Goal: Check status: Check status

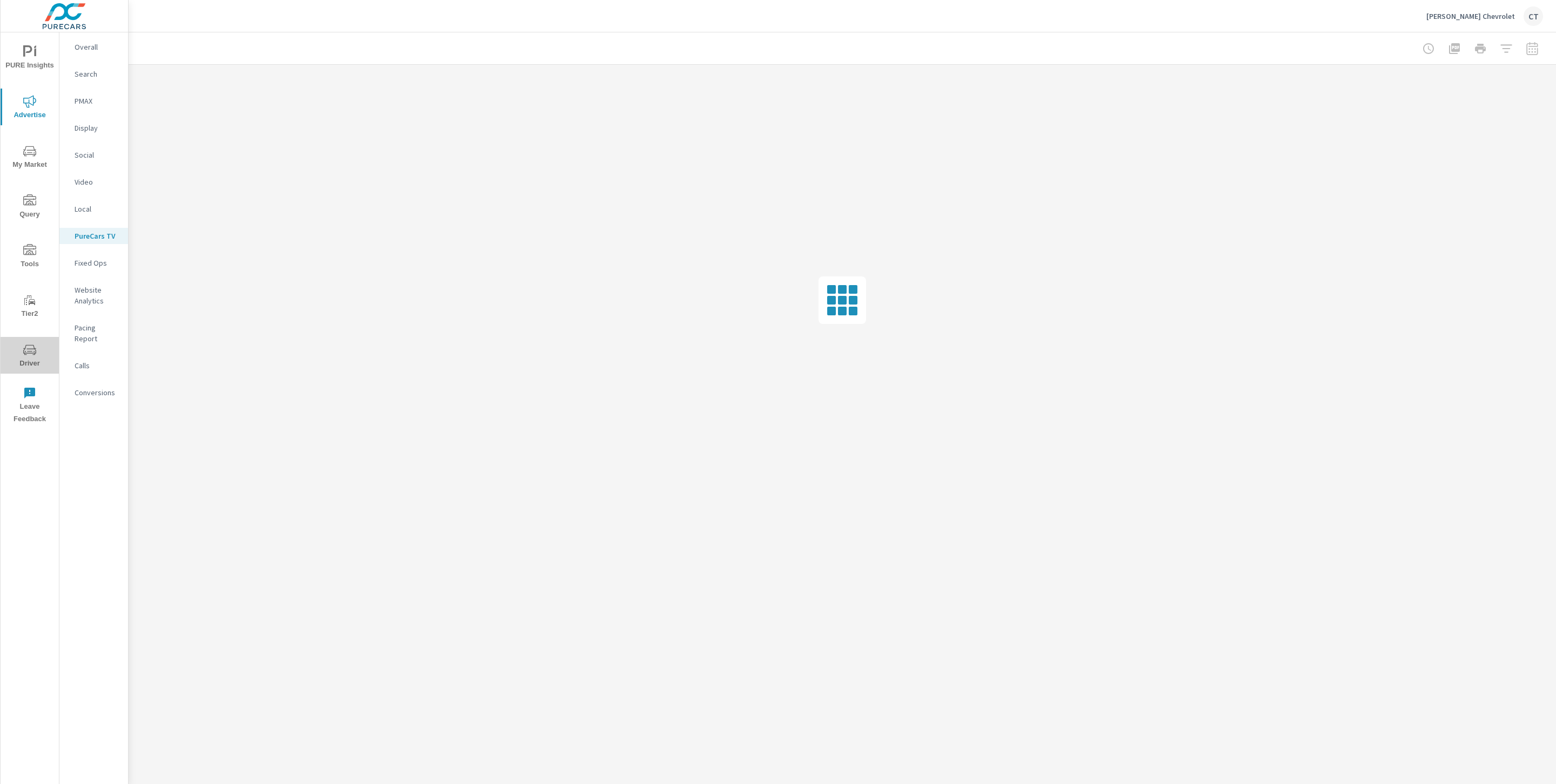
click at [5, 362] on span "Driver" at bounding box center [29, 357] width 52 height 26
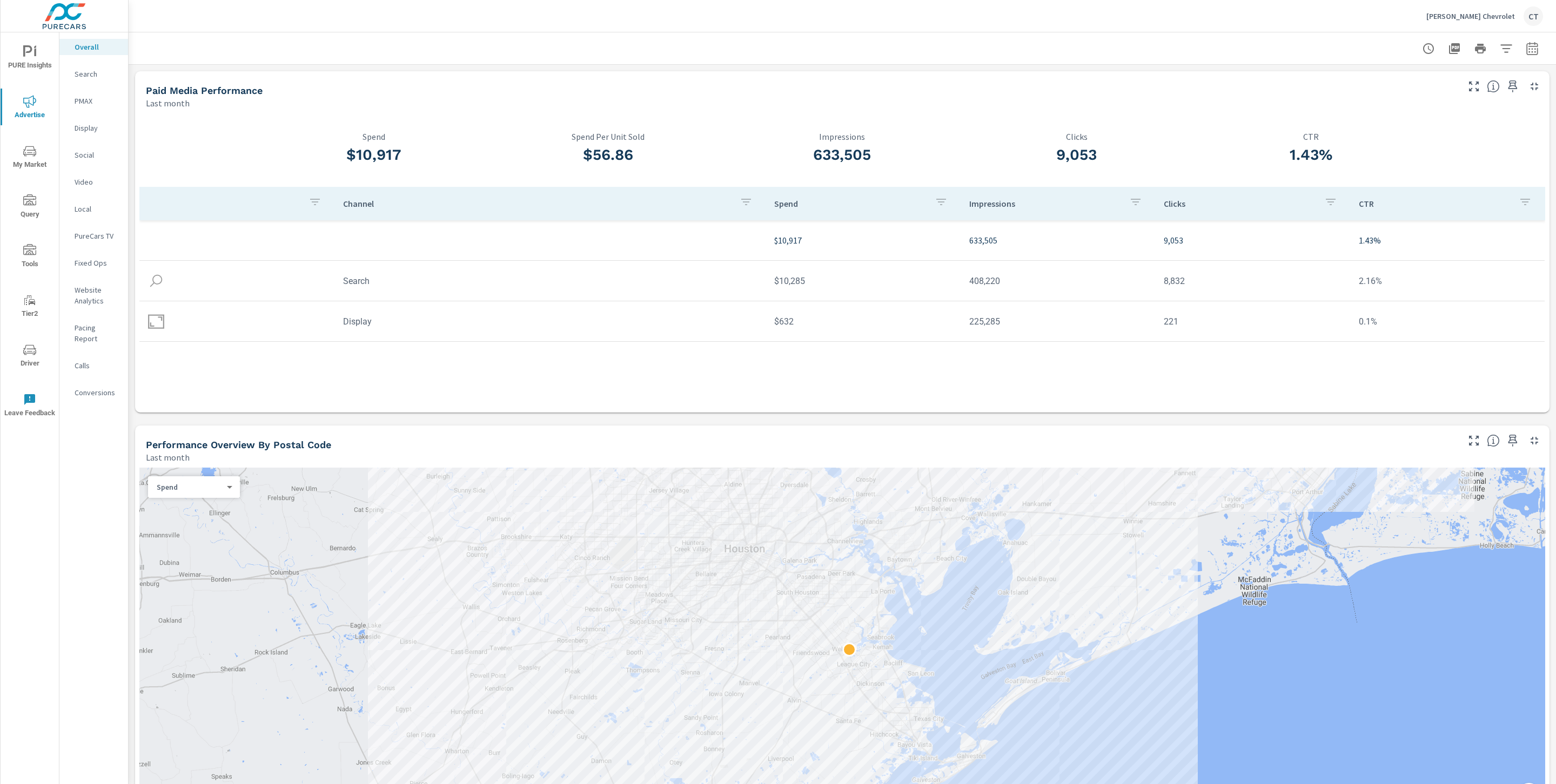
click at [639, 9] on div "Fertitta Chevrolet CT" at bounding box center [842, 16] width 1401 height 32
click at [1521, 55] on button "button" at bounding box center [1531, 48] width 22 height 22
click at [1460, 90] on select "Custom Yesterday Last week Last 7 days Last 14 days Last 30 days Last 45 days L…" at bounding box center [1433, 93] width 108 height 22
select select "Last 7 days"
click at [1404, 123] on p "+ Add comparison" at bounding box center [1444, 122] width 138 height 13
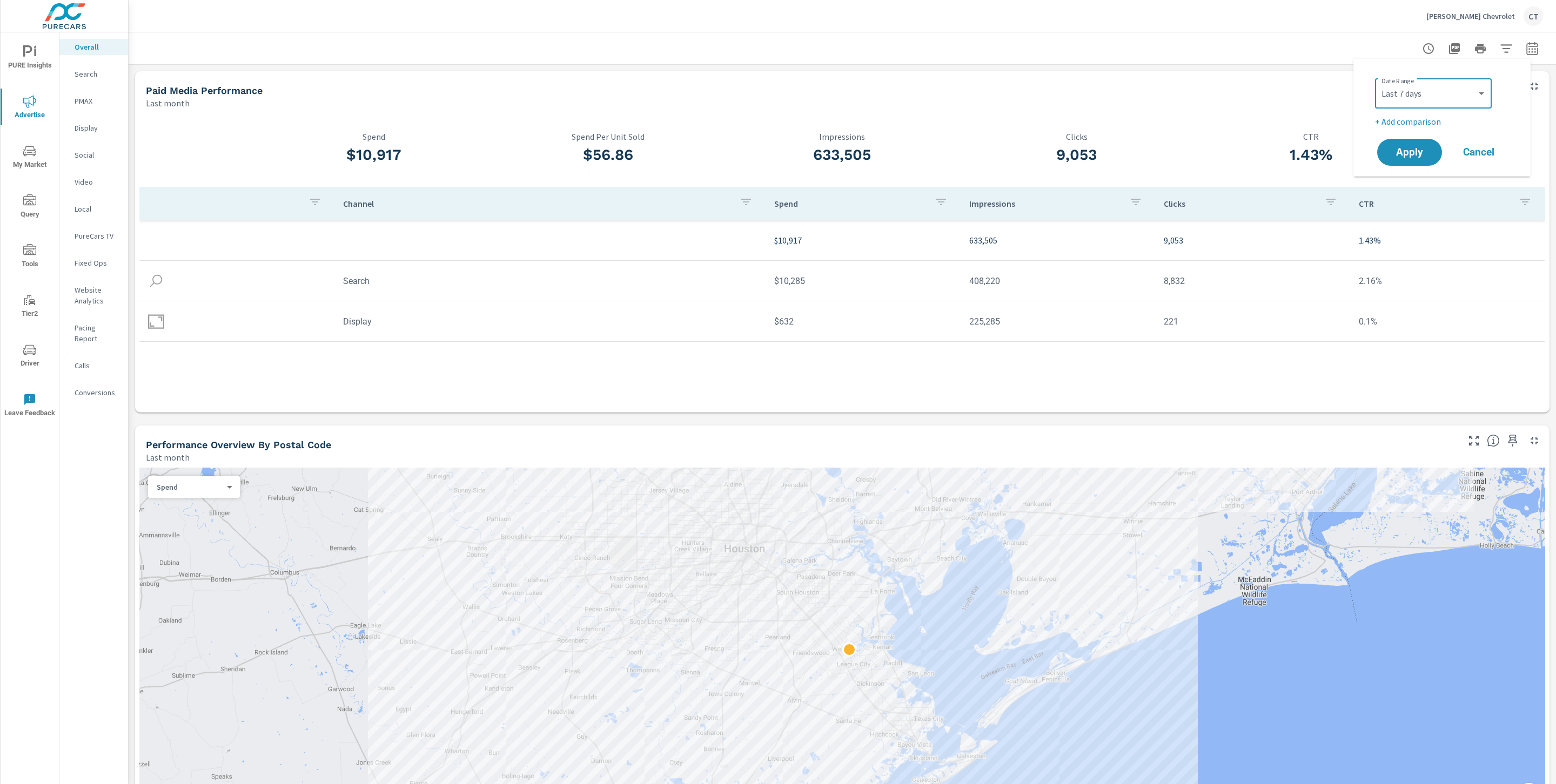
select select "Previous period"
click at [1420, 178] on span "Apply" at bounding box center [1409, 182] width 44 height 10
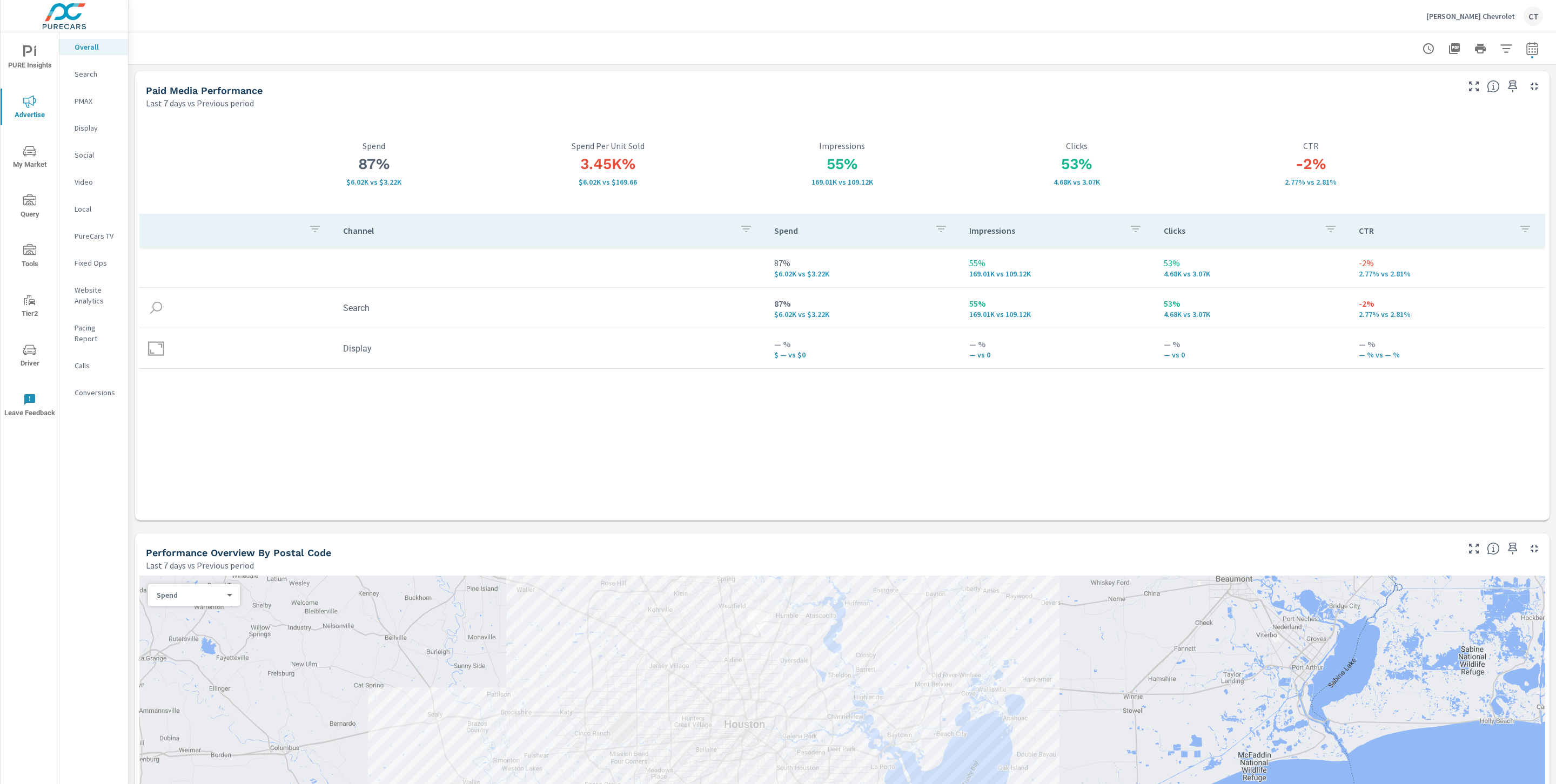
click at [1529, 52] on button "button" at bounding box center [1531, 48] width 22 height 22
select select "Last 7 days"
select select "Previous period"
click at [1445, 92] on select "Custom Yesterday Last week Last 7 days Last 14 days Last 30 days Last 45 days L…" at bounding box center [1433, 93] width 108 height 22
select select "Yesterday"
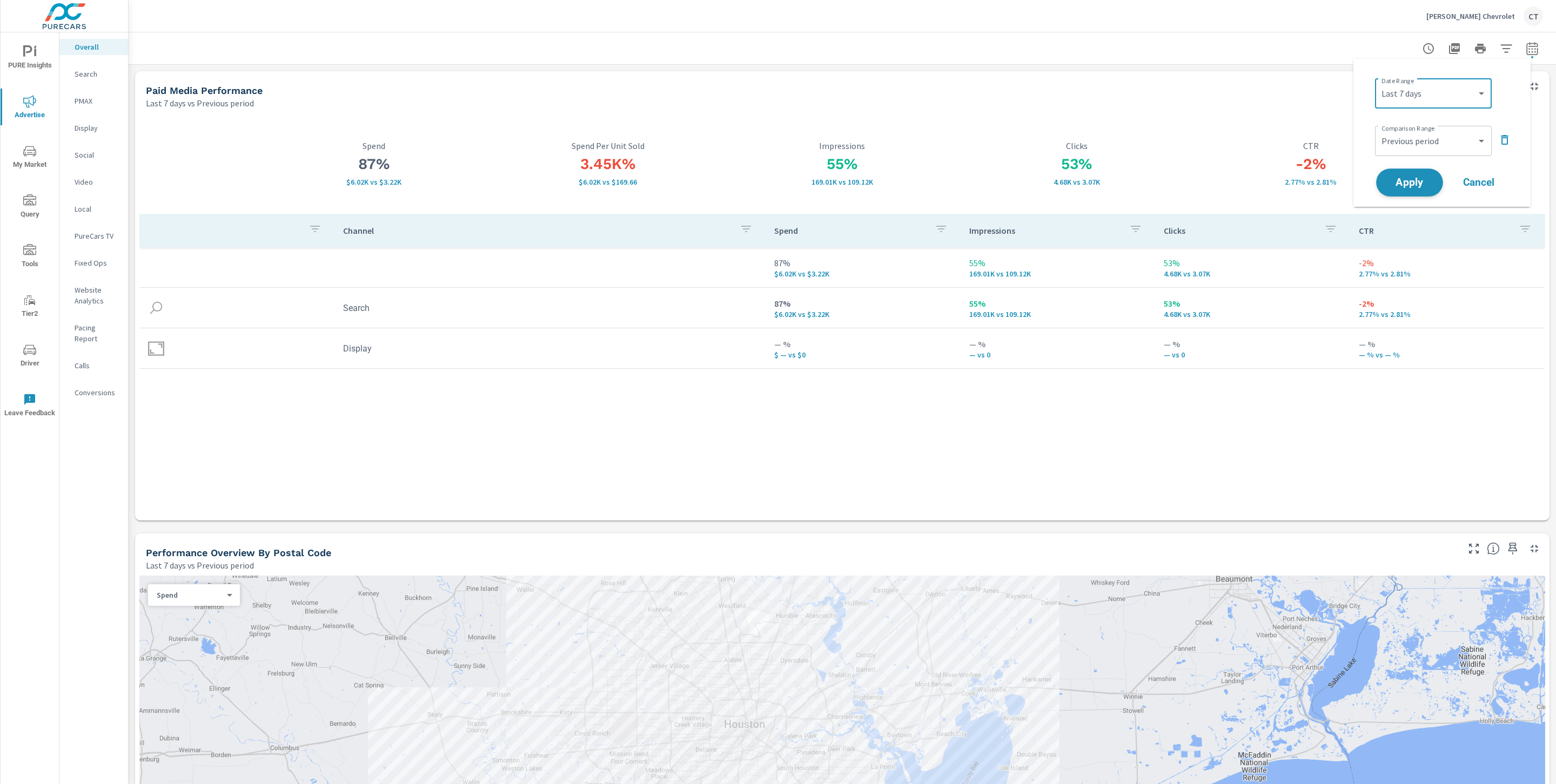
click at [1400, 179] on span "Apply" at bounding box center [1409, 182] width 44 height 10
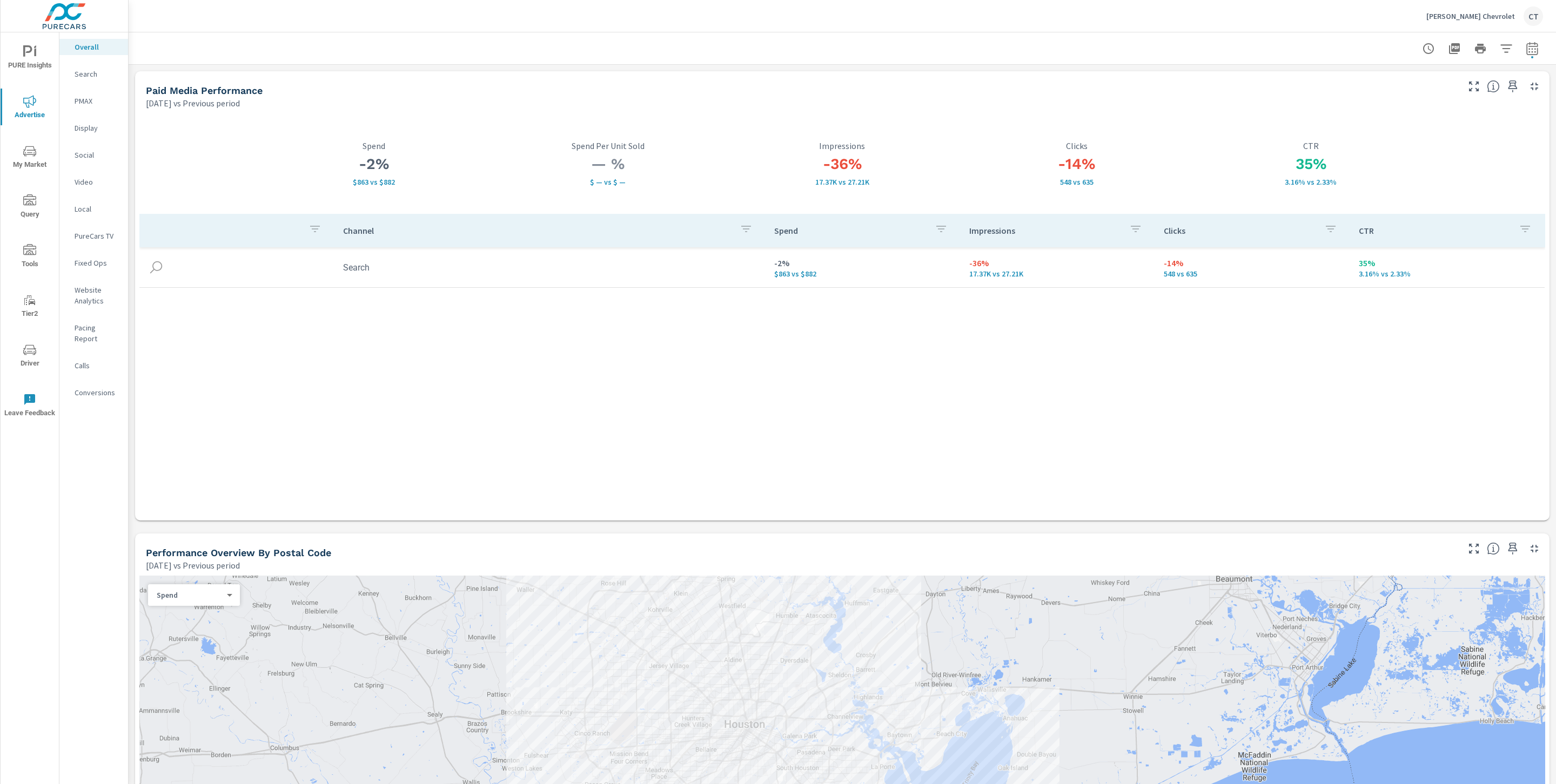
click at [1050, 429] on div "Channel Spend Impressions Clicks CTR Search -2% $863 vs $882 -36% 17.37K vs 27.…" at bounding box center [843, 356] width 1406 height 286
click at [89, 69] on p "Search" at bounding box center [96, 74] width 44 height 10
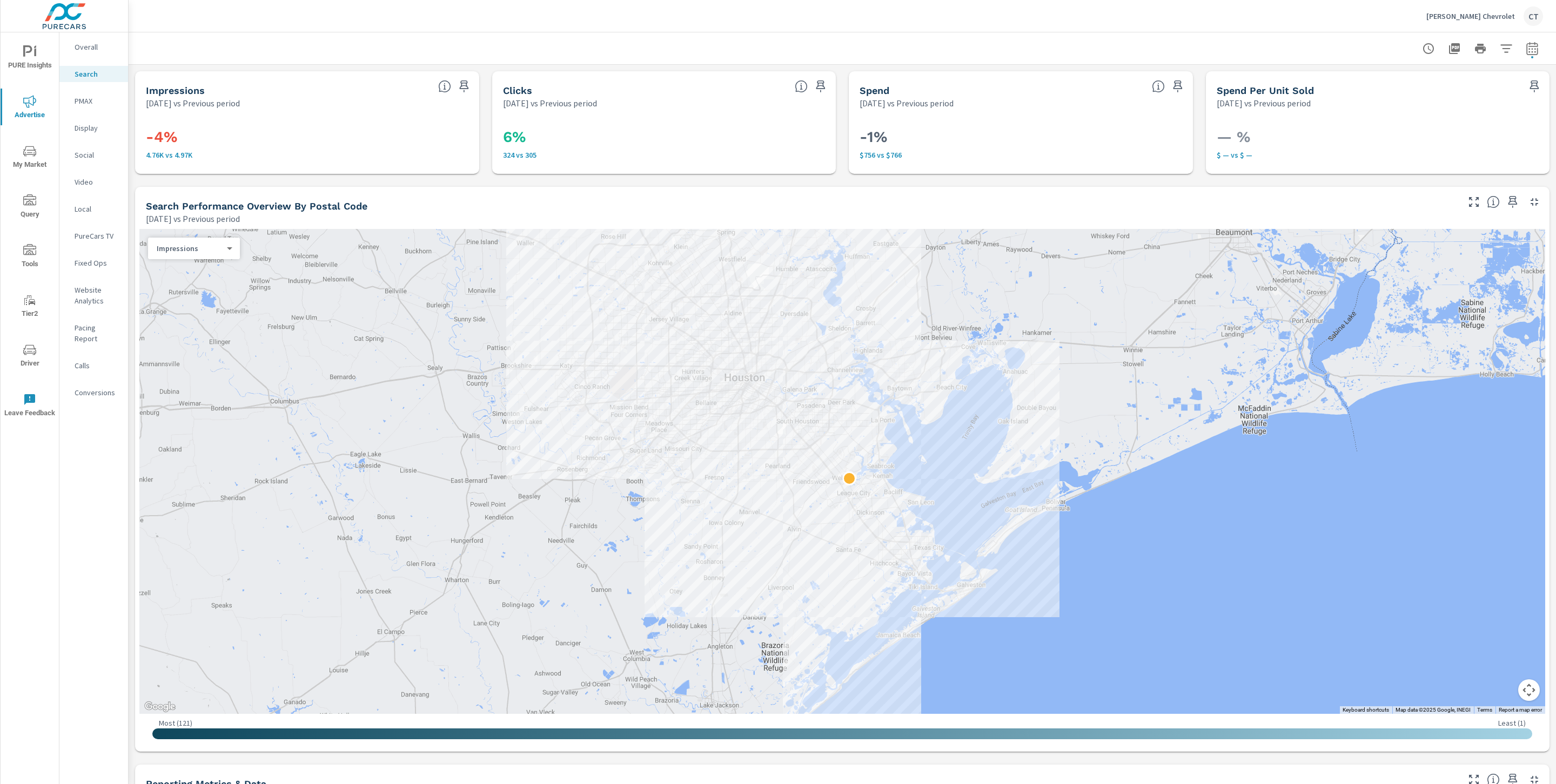
scroll to position [41, 0]
click at [1219, 29] on div "Fertitta Chevrolet CT" at bounding box center [842, 16] width 1401 height 32
click at [24, 370] on button "Driver" at bounding box center [30, 355] width 59 height 37
